Goal: Task Accomplishment & Management: Complete application form

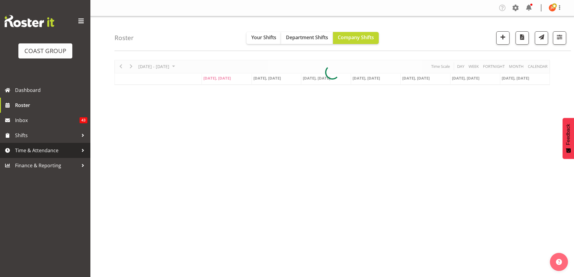
click at [42, 152] on span "Time & Attendance" at bounding box center [46, 150] width 63 height 9
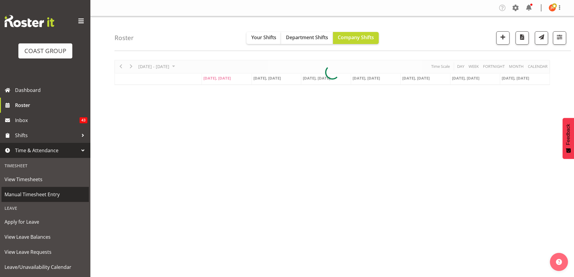
click at [46, 193] on span "Manual Timesheet Entry" at bounding box center [45, 194] width 81 height 9
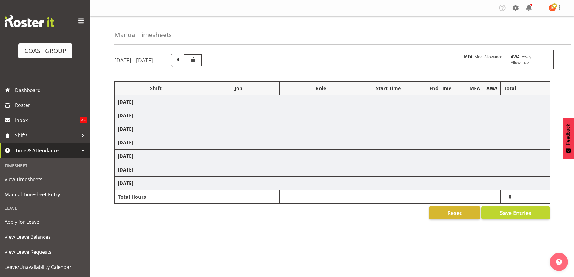
select select "24997"
select select "9134"
select select "39823"
select select "69"
select select "39823"
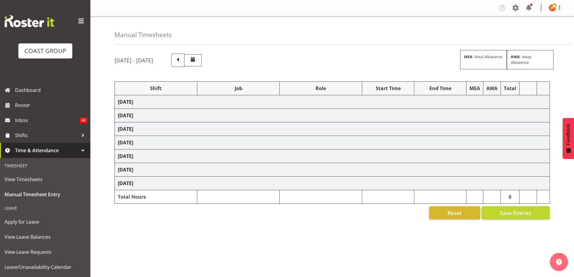
select select "69"
select select "40079"
select select "9134"
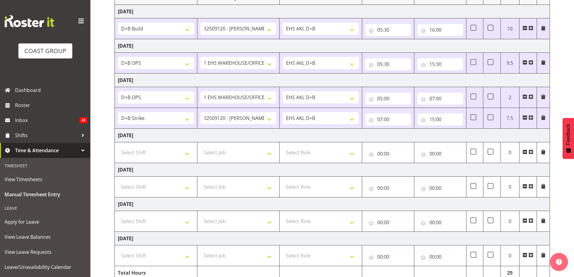
scroll to position [118, 0]
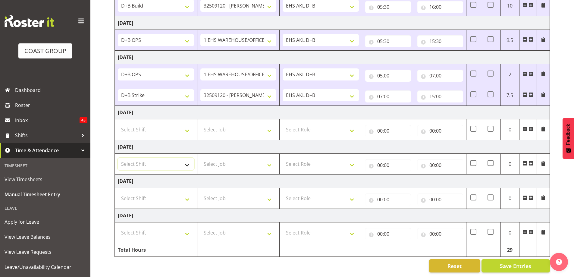
click at [187, 160] on select "Select Shift # Fieldays--Milwaukee. # Install Hutchwilco Boat Show at ASG. #AKL…" at bounding box center [156, 164] width 76 height 12
select select "39823"
click at [118, 158] on select "Select Shift # Fieldays--Milwaukee. # Install Hutchwilco Boat Show at ASG. #AKL…" at bounding box center [156, 164] width 76 height 12
click at [247, 161] on select "Select Job 1 Carlton Events 1 Carlton Hamilton 1 Carlton Wellington 1 EHS WAREH…" at bounding box center [238, 164] width 76 height 12
select select "69"
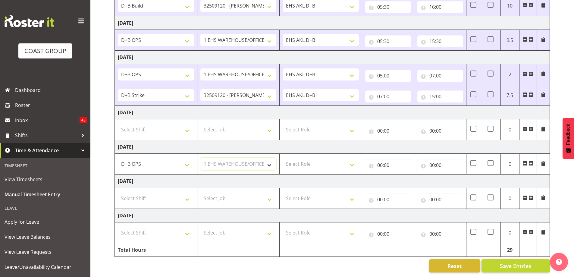
click at [200, 158] on select "Select Job 1 Carlton Events 1 Carlton Hamilton 1 Carlton Wellington 1 EHS WAREH…" at bounding box center [238, 164] width 76 height 12
click at [337, 162] on select "Select Role EHS AKL D+B" at bounding box center [321, 164] width 76 height 12
select select "194"
click at [283, 158] on select "Select Role EHS AKL D+B" at bounding box center [321, 164] width 76 height 12
click at [384, 160] on input "00:00" at bounding box center [388, 165] width 46 height 12
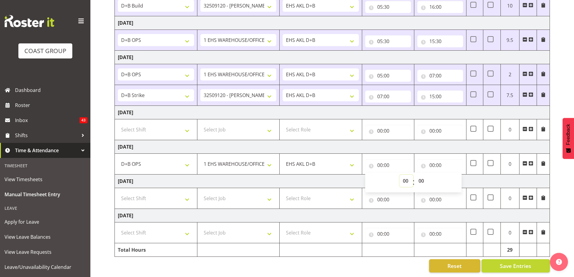
click at [404, 176] on select "00 01 02 03 04 05 06 07 08 09 10 11 12 13 14 15 16 17 18 19 20 21 22 23" at bounding box center [407, 181] width 14 height 12
select select "8"
click at [400, 175] on select "00 01 02 03 04 05 06 07 08 09 10 11 12 13 14 15 16 17 18 19 20 21 22 23" at bounding box center [407, 181] width 14 height 12
type input "08:00"
click at [432, 161] on input "00:00" at bounding box center [440, 165] width 46 height 12
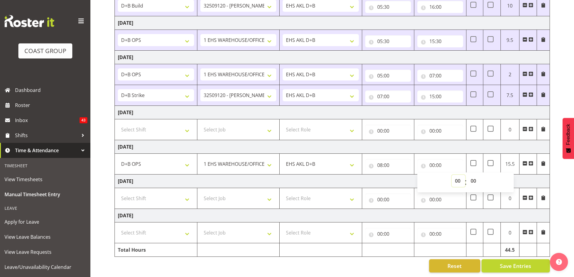
click at [458, 175] on select "00 01 02 03 04 05 06 07 08 09 10 11 12 13 14 15 16 17 18 19 20 21 22 23" at bounding box center [459, 181] width 14 height 12
select select "16"
click at [452, 175] on select "00 01 02 03 04 05 06 07 08 09 10 11 12 13 14 15 16 17 18 19 20 21 22 23" at bounding box center [459, 181] width 14 height 12
type input "16:00"
click at [522, 177] on td "Monday 22nd September 2025" at bounding box center [332, 181] width 435 height 14
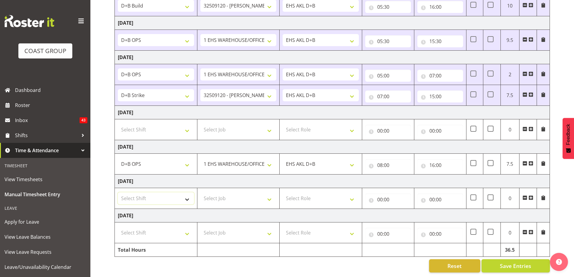
click at [184, 196] on select "Select Shift # Fieldays--Milwaukee. # Install Hutchwilco Boat Show at ASG. #AKL…" at bounding box center [156, 198] width 76 height 12
select select "39823"
click at [118, 192] on select "Select Shift # Fieldays--Milwaukee. # Install Hutchwilco Boat Show at ASG. #AKL…" at bounding box center [156, 198] width 76 height 12
click at [265, 198] on select "Select Job 1 Carlton Events 1 Carlton Hamilton 1 Carlton Wellington 1 EHS WAREH…" at bounding box center [238, 198] width 76 height 12
select select "69"
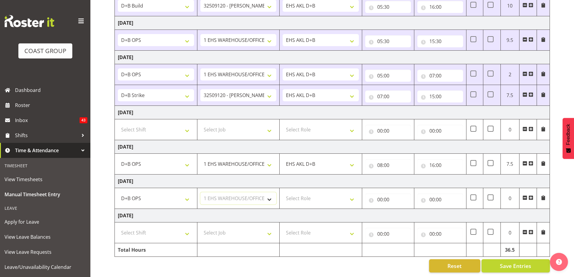
click at [200, 192] on select "Select Job 1 Carlton Events 1 Carlton Hamilton 1 Carlton Wellington 1 EHS WAREH…" at bounding box center [238, 198] width 76 height 12
click at [329, 196] on select "Select Role EHS AKL D+B" at bounding box center [321, 198] width 76 height 12
select select "194"
click at [283, 192] on select "Select Role EHS AKL D+B" at bounding box center [321, 198] width 76 height 12
click at [381, 198] on input "00:00" at bounding box center [388, 199] width 46 height 12
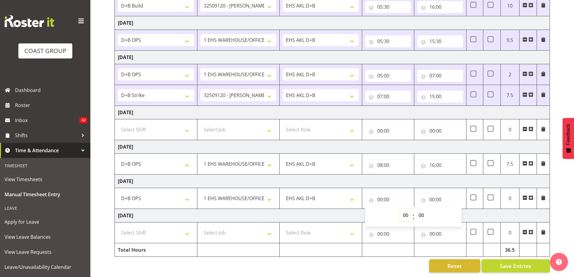
click at [406, 212] on select "00 01 02 03 04 05 06 07 08 09 10 11 12 13 14 15 16 17 18 19 20 21 22 23" at bounding box center [407, 215] width 14 height 12
select select "5"
click at [400, 209] on select "00 01 02 03 04 05 06 07 08 09 10 11 12 13 14 15 16 17 18 19 20 21 22 23" at bounding box center [407, 215] width 14 height 12
type input "05:00"
click at [418, 212] on select "00 01 02 03 04 05 06 07 08 09 10 11 12 13 14 15 16 17 18 19 20 21 22 23 24 25 2…" at bounding box center [422, 215] width 14 height 12
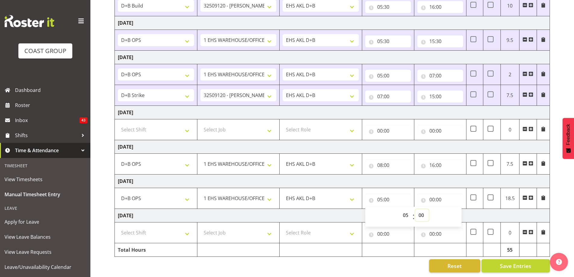
select select "30"
click at [415, 209] on select "00 01 02 03 04 05 06 07 08 09 10 11 12 13 14 15 16 17 18 19 20 21 22 23 24 25 2…" at bounding box center [422, 215] width 14 height 12
type input "05:30"
click at [431, 196] on input "00:00" at bounding box center [440, 199] width 46 height 12
click at [457, 210] on select "00 01 02 03 04 05 06 07 08 09 10 11 12 13 14 15 16 17 18 19 20 21 22 23" at bounding box center [459, 215] width 14 height 12
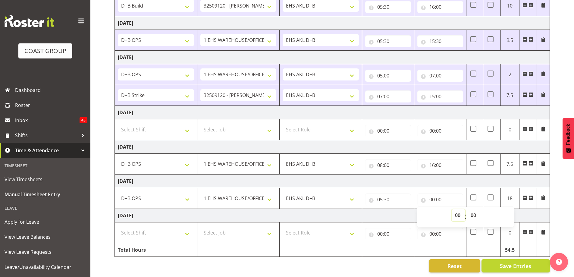
select select "15"
click at [452, 209] on select "00 01 02 03 04 05 06 07 08 09 10 11 12 13 14 15 16 17 18 19 20 21 22 23" at bounding box center [459, 215] width 14 height 12
type input "15:00"
click at [403, 213] on td "Tuesday 23rd September 2025" at bounding box center [332, 216] width 435 height 14
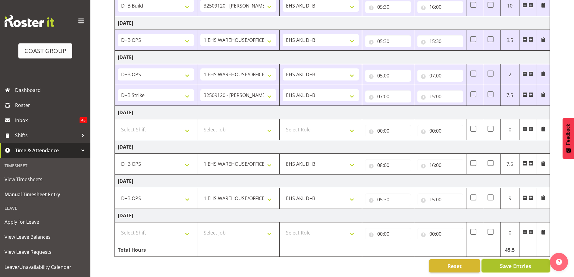
click at [501, 262] on span "Save Entries" at bounding box center [515, 266] width 31 height 8
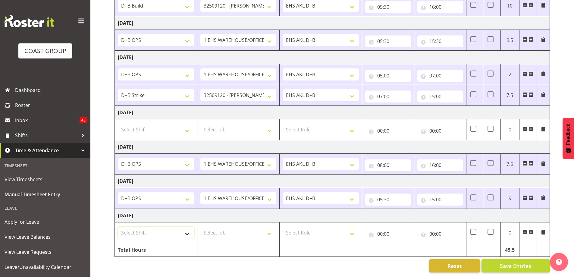
click at [186, 229] on select "Select Shift # Fieldays--Milwaukee. # Install Hutchwilco Boat Show at ASG. #AKL…" at bounding box center [156, 233] width 76 height 12
